Goal: Task Accomplishment & Management: Manage account settings

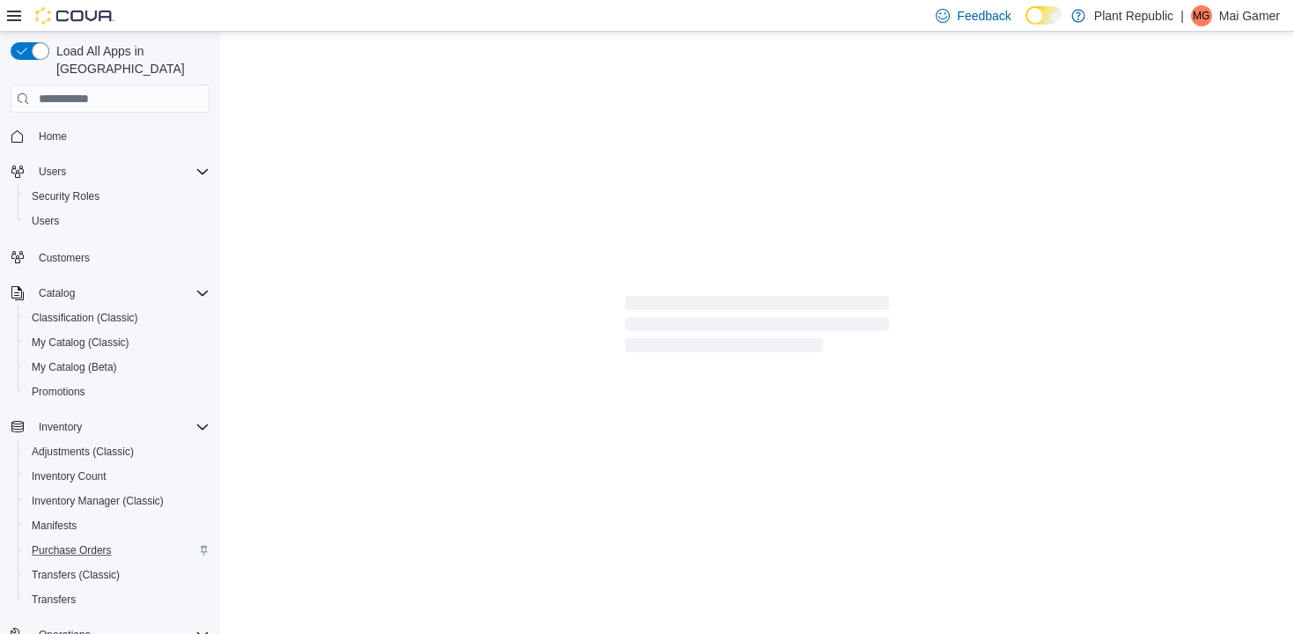
click at [132, 540] on div "Purchase Orders" at bounding box center [117, 550] width 185 height 21
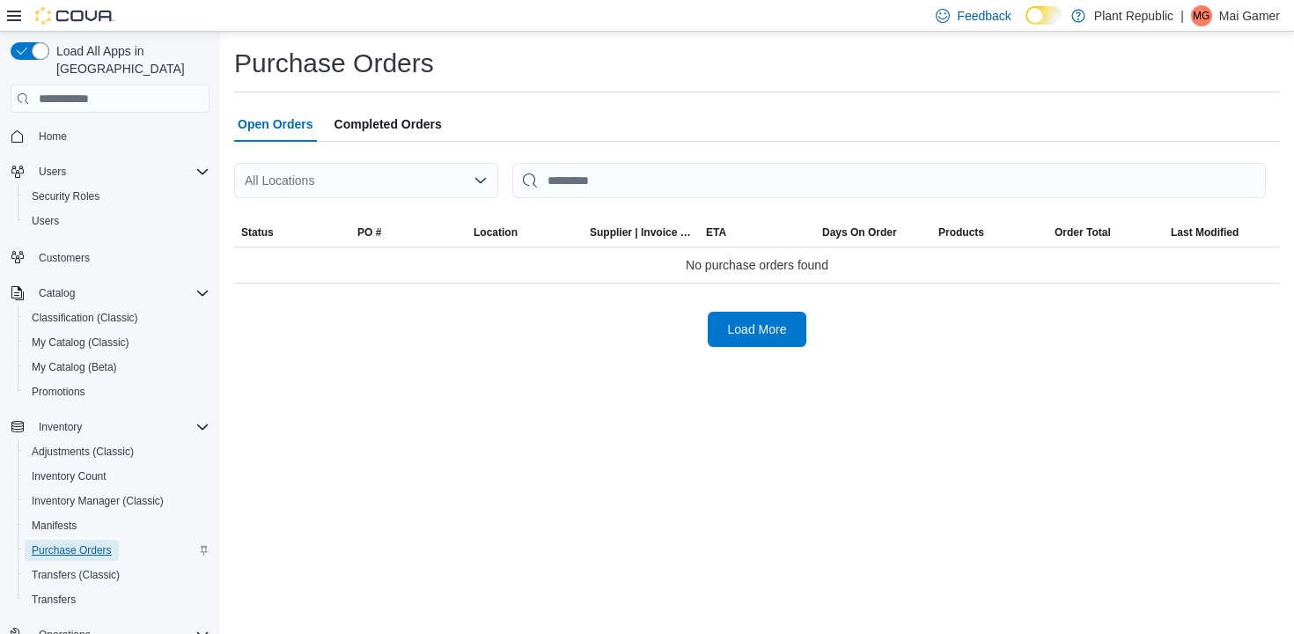
click at [93, 543] on span "Purchase Orders" at bounding box center [72, 550] width 80 height 14
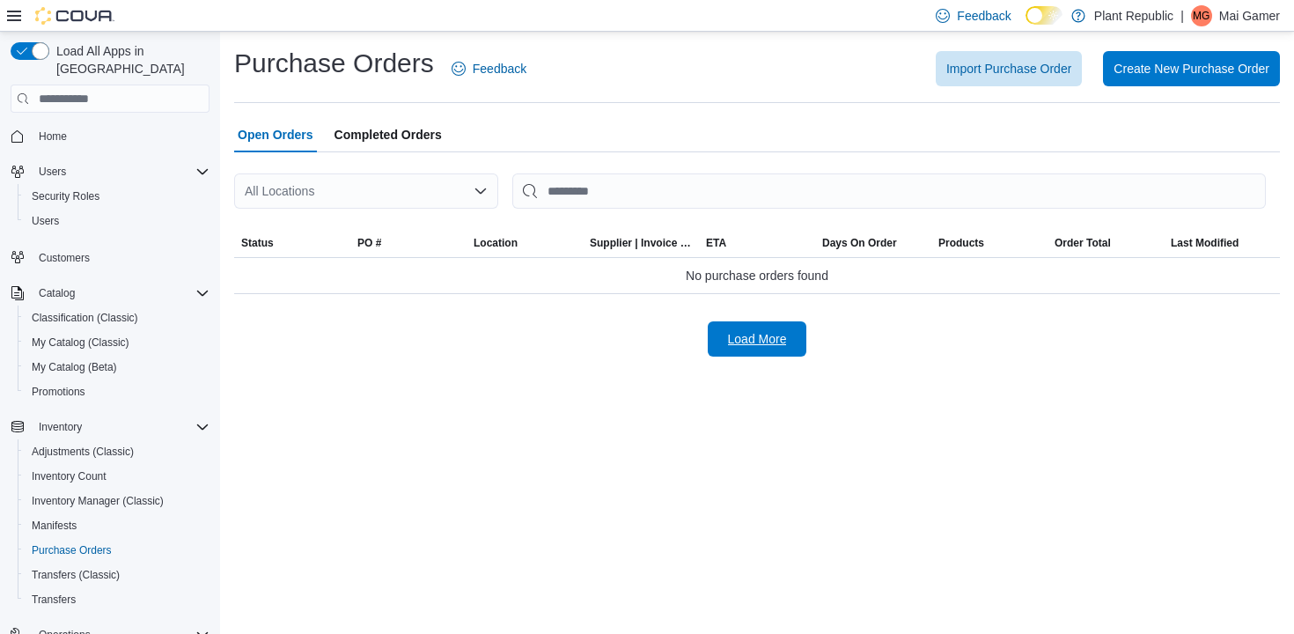
click at [771, 335] on span "Load More" at bounding box center [757, 339] width 59 height 18
click at [375, 135] on span "Completed Orders" at bounding box center [388, 134] width 107 height 35
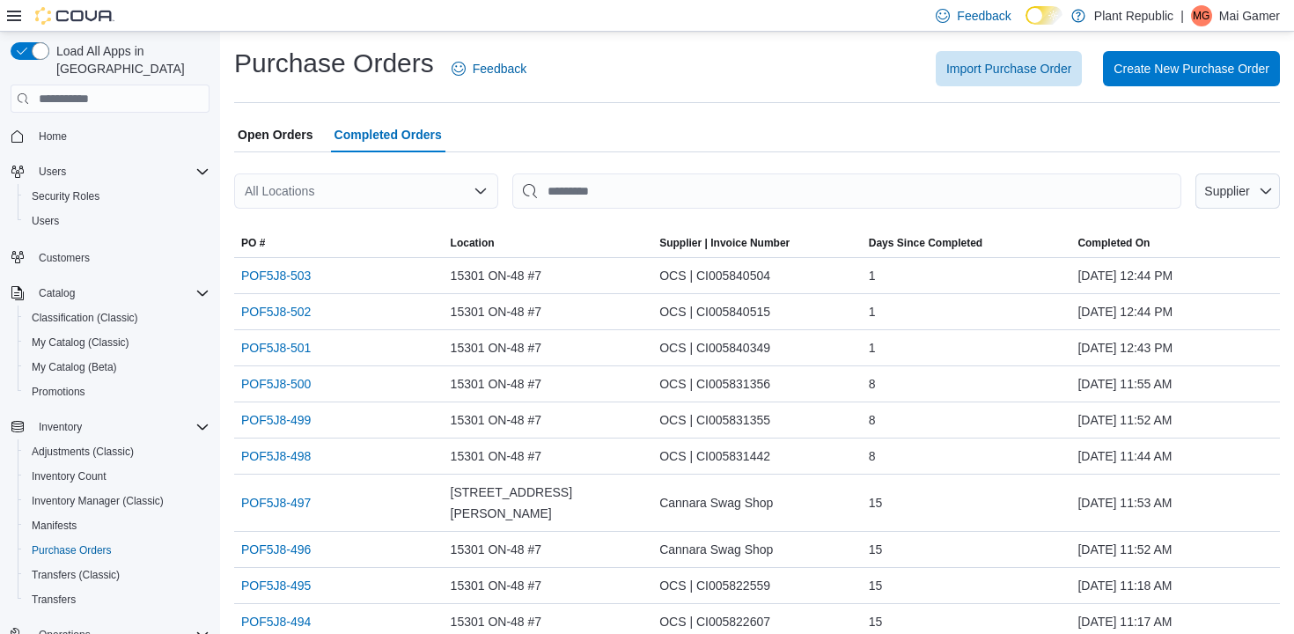
click at [298, 121] on span "Open Orders" at bounding box center [276, 134] width 76 height 35
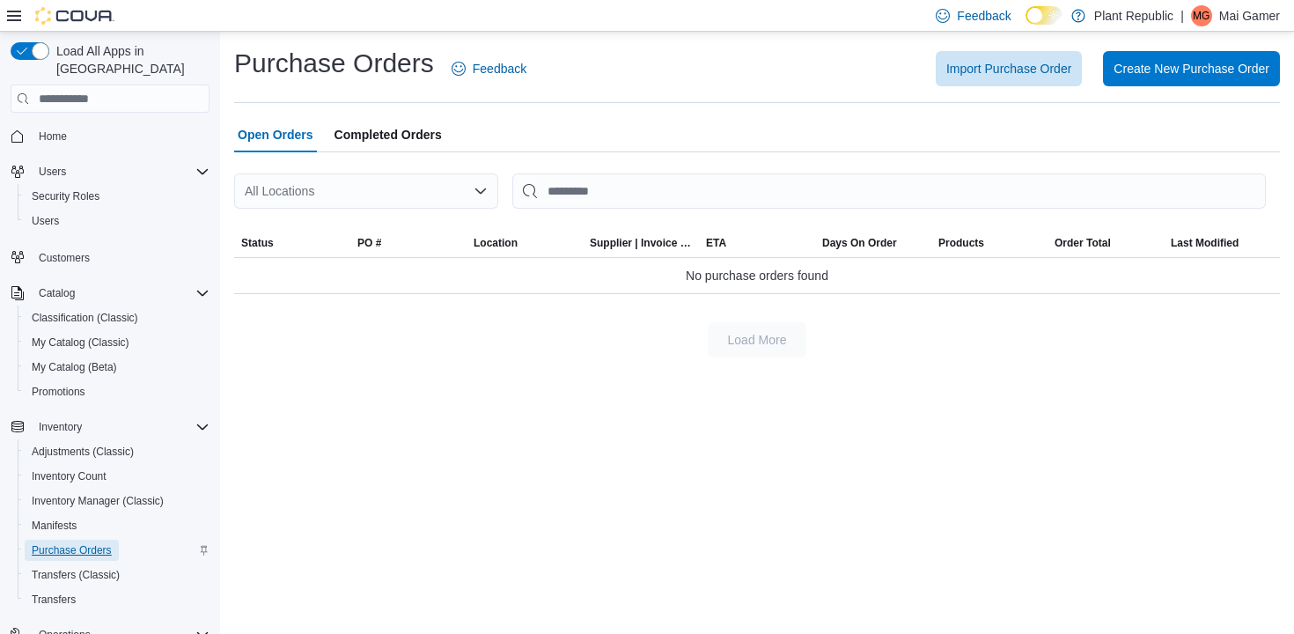
click at [86, 543] on span "Purchase Orders" at bounding box center [72, 550] width 80 height 14
click at [397, 142] on span "Completed Orders" at bounding box center [388, 134] width 107 height 35
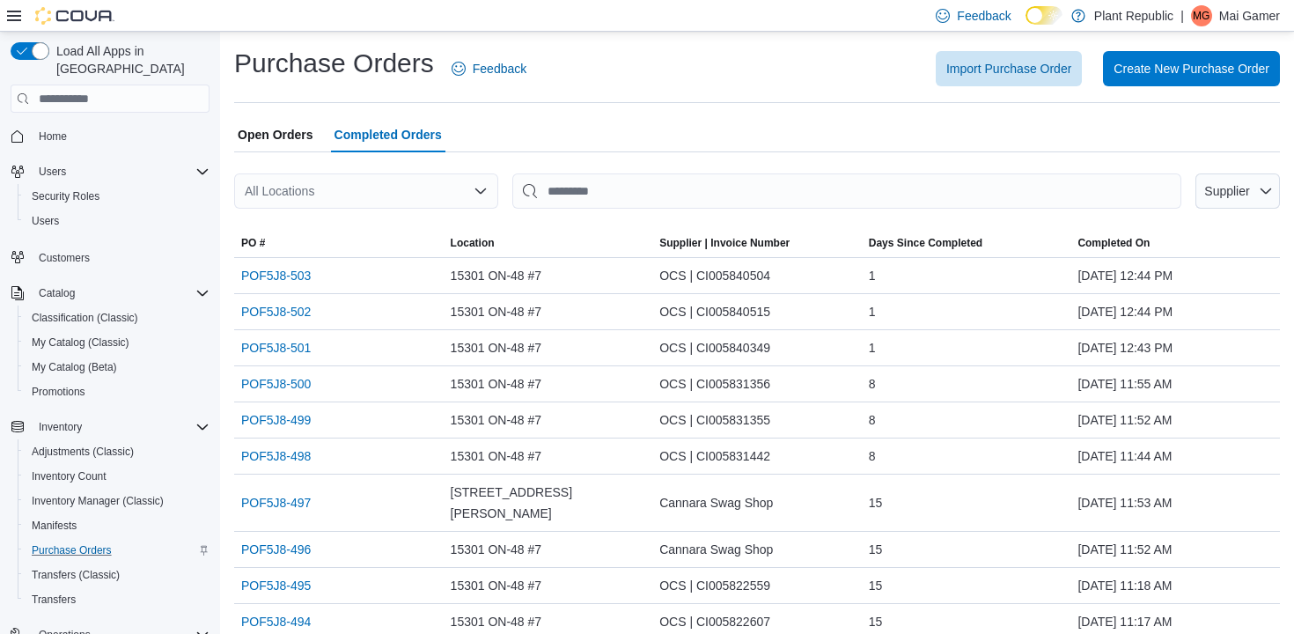
click at [128, 540] on div "Purchase Orders" at bounding box center [117, 550] width 185 height 21
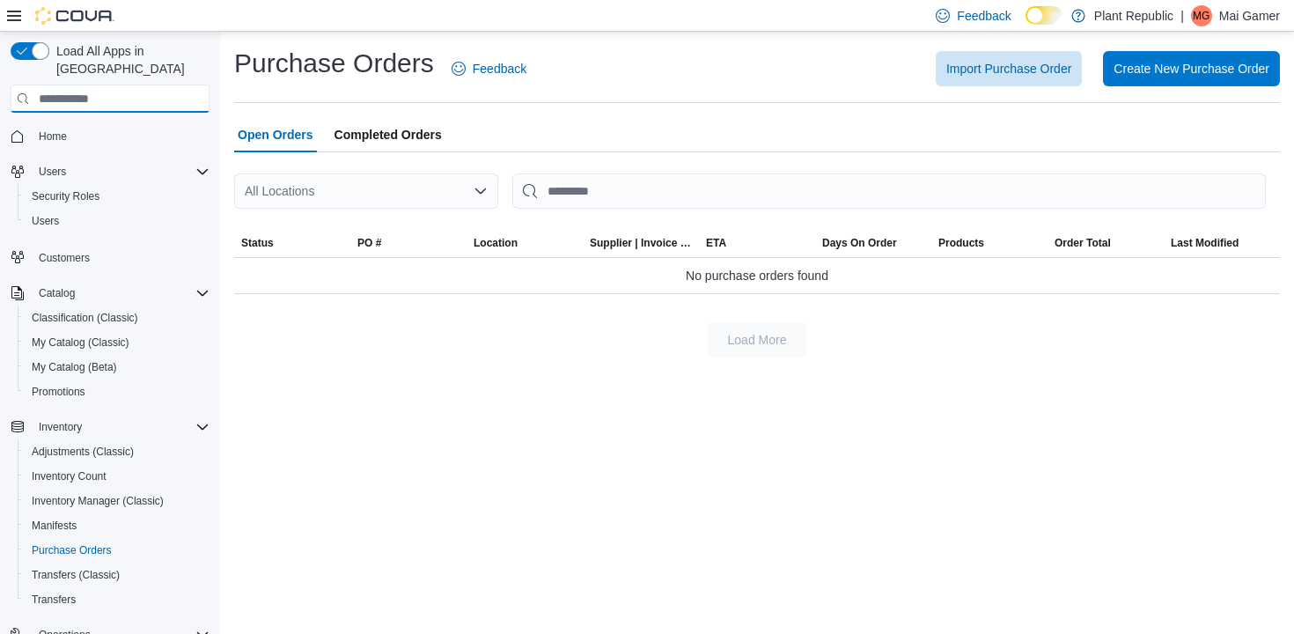
click at [164, 85] on input "search" at bounding box center [110, 99] width 199 height 28
click at [129, 335] on span "My Catalog (Classic)" at bounding box center [81, 342] width 98 height 14
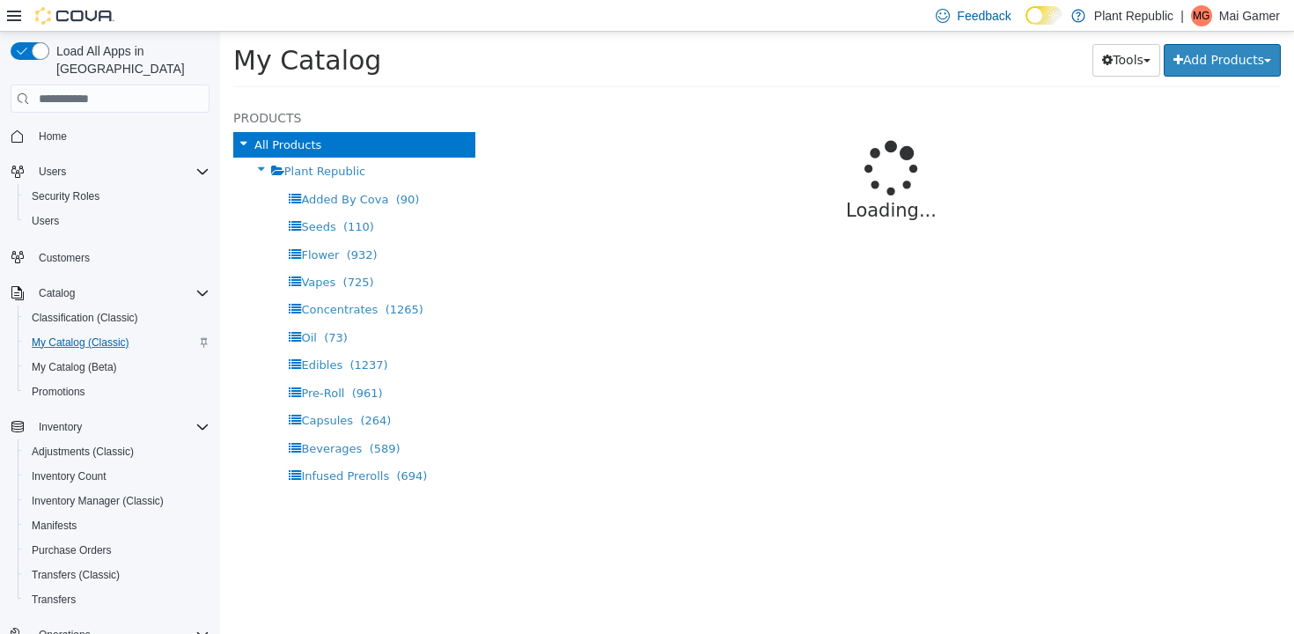
select select "**********"
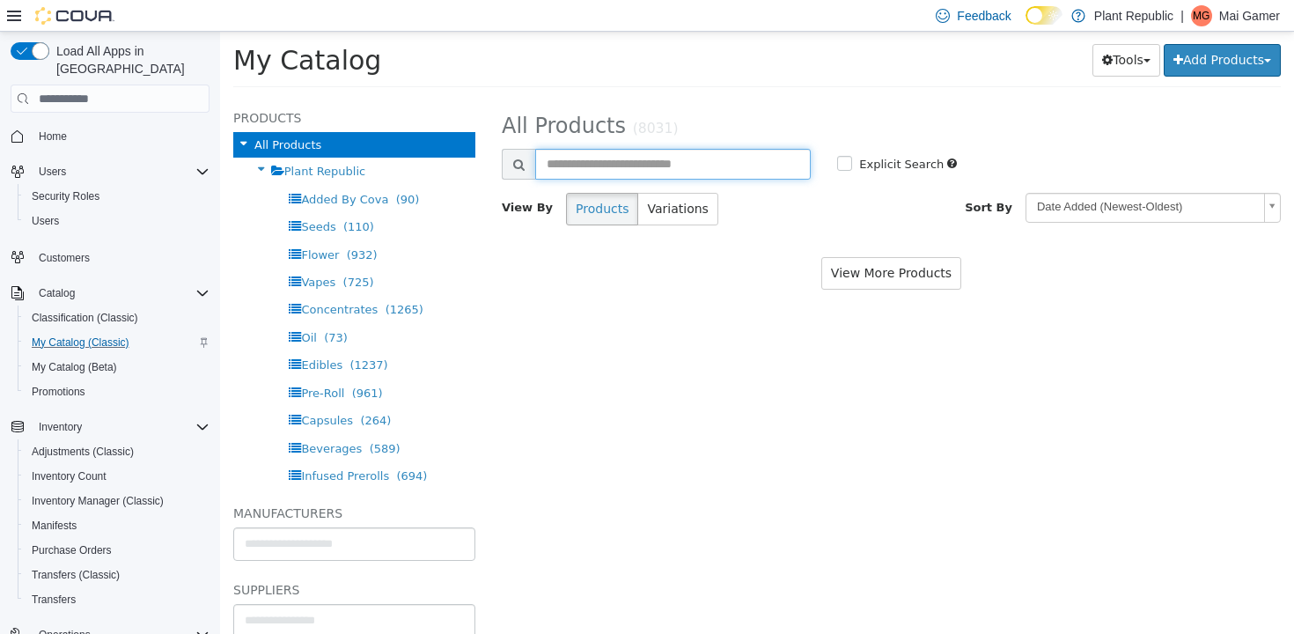
click at [748, 155] on input "text" at bounding box center [673, 164] width 276 height 31
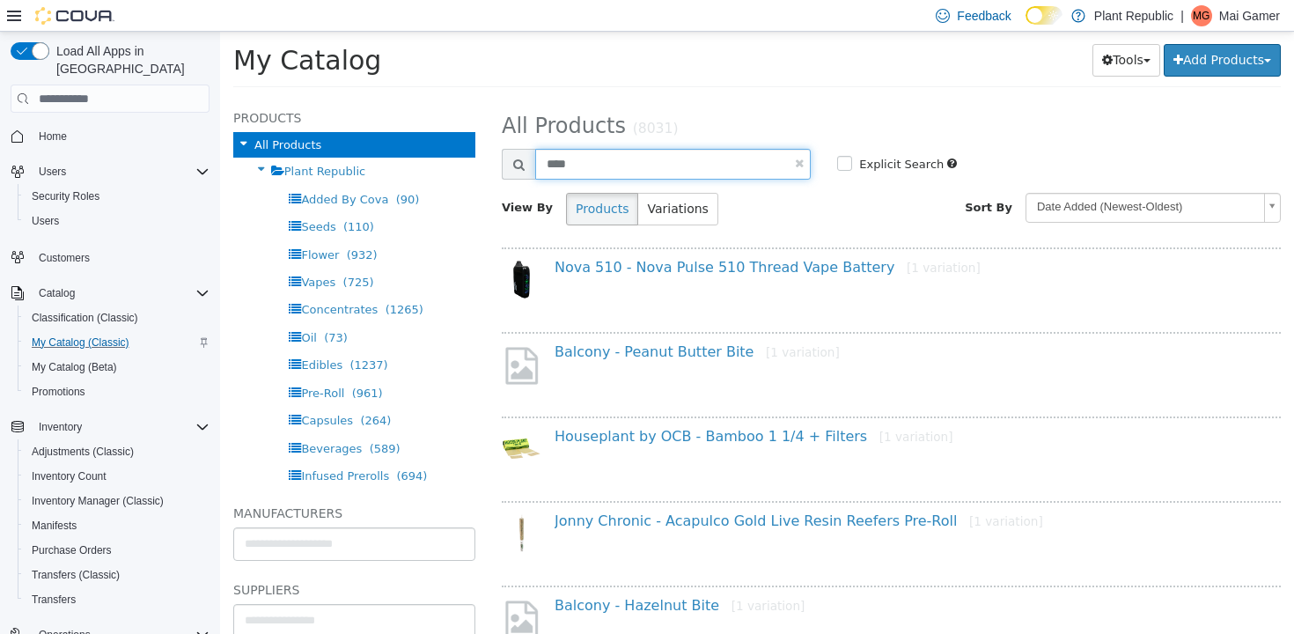
type input "****"
select select "**********"
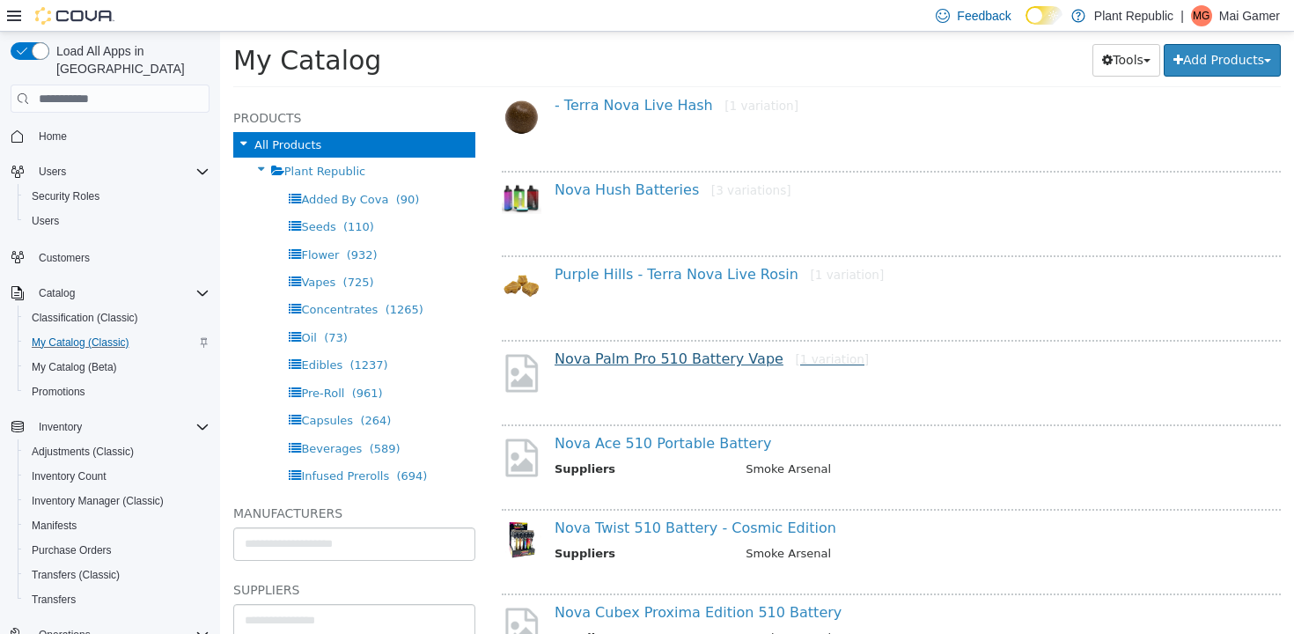
scroll to position [366, 0]
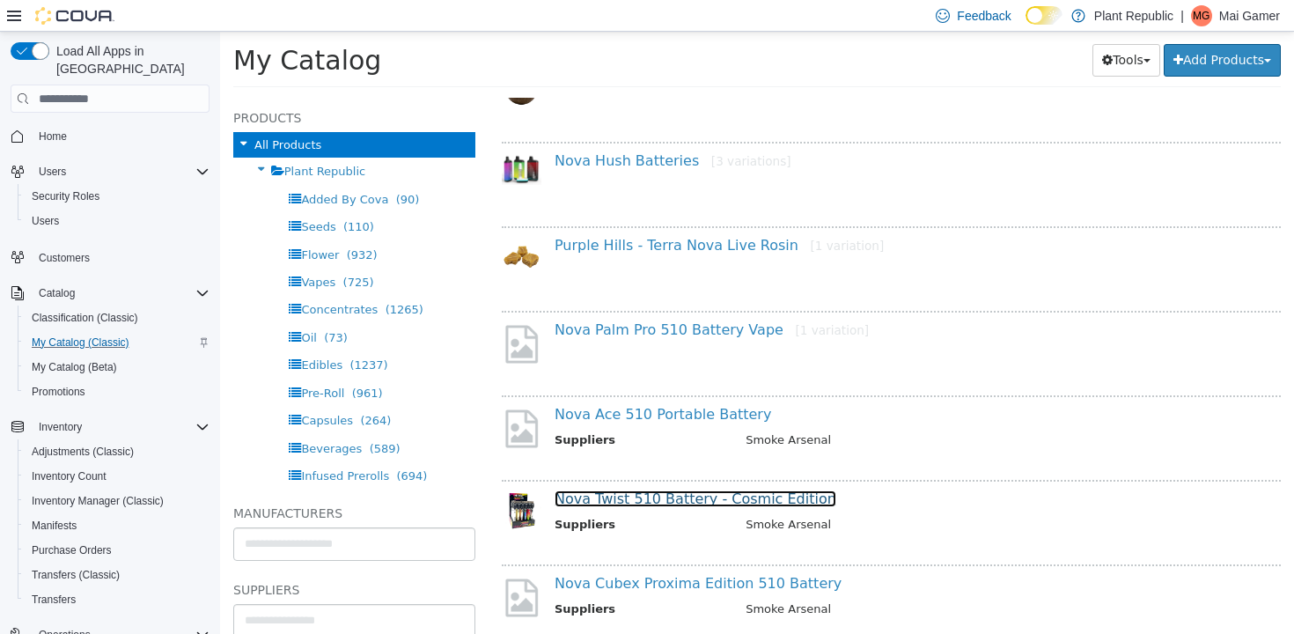
click at [719, 502] on link "Nova Twist 510 Battery - Cosmic Edition" at bounding box center [696, 498] width 282 height 17
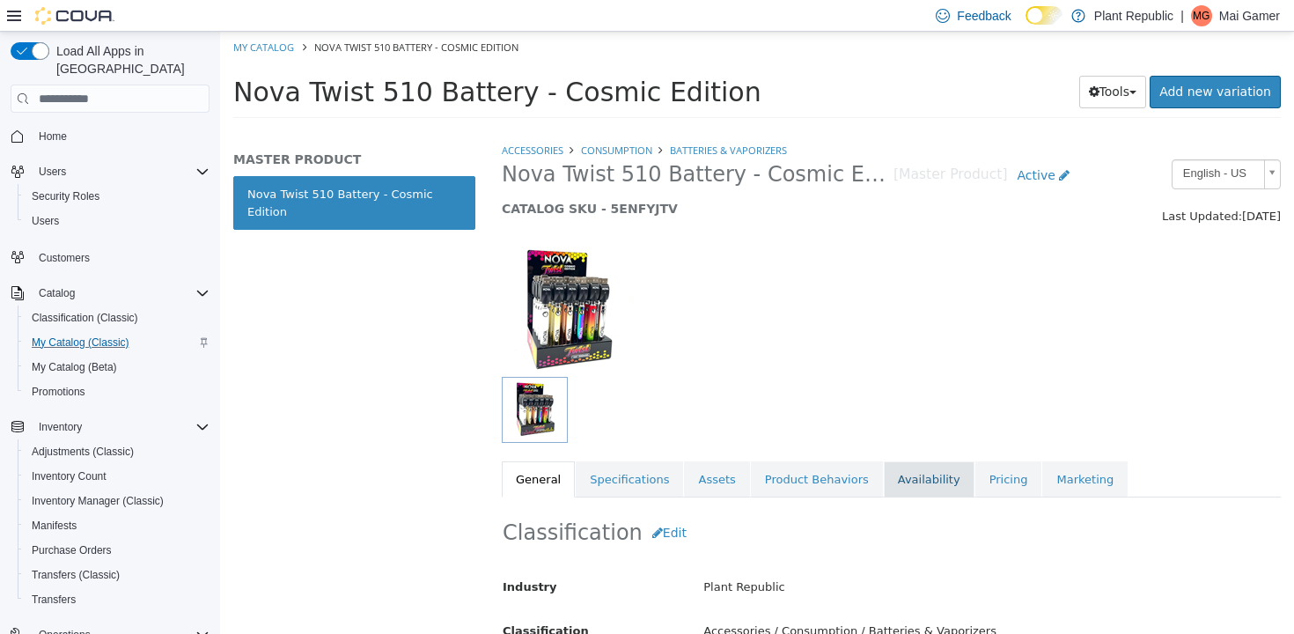
click at [930, 478] on link "Availability" at bounding box center [929, 479] width 91 height 37
